Goal: Information Seeking & Learning: Find specific fact

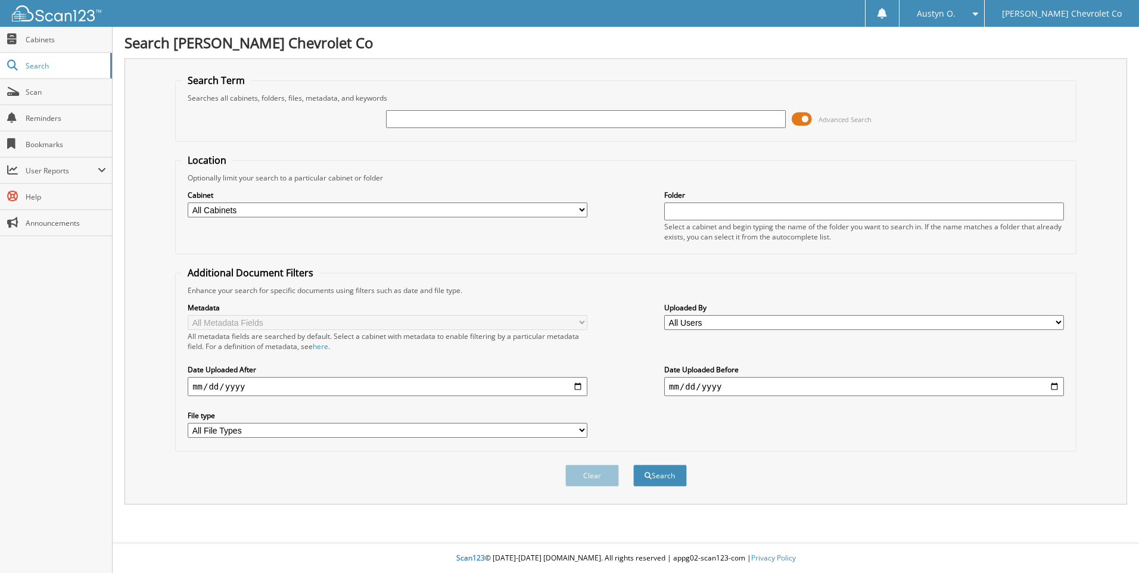
click at [518, 127] on input "text" at bounding box center [586, 119] width 400 height 18
type input "6065461"
click at [662, 474] on button "Search" at bounding box center [660, 476] width 54 height 22
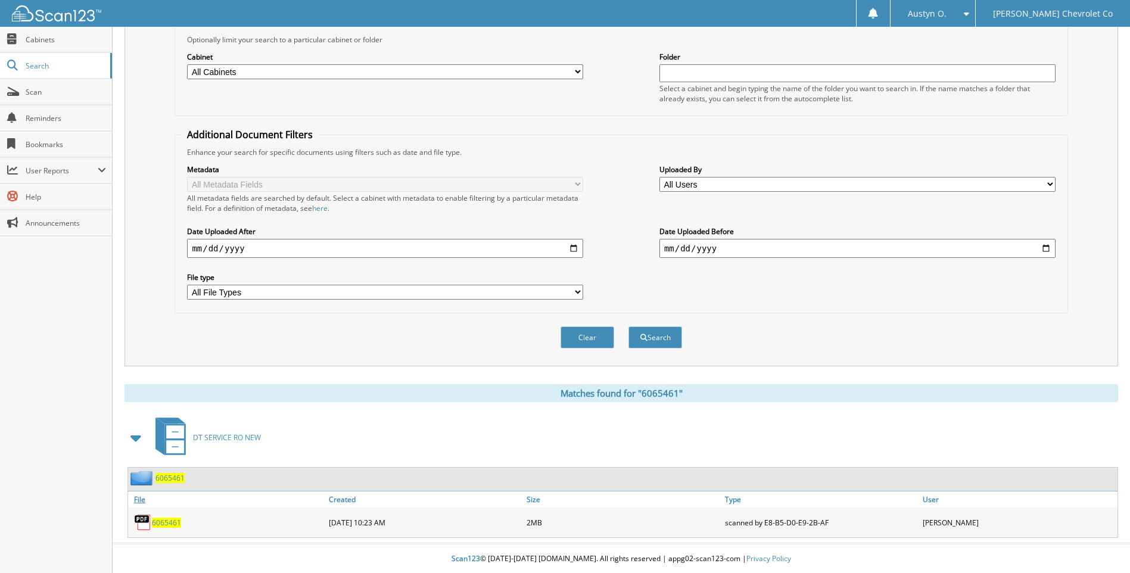
scroll to position [139, 0]
click at [176, 525] on span "6065461" at bounding box center [166, 522] width 29 height 10
